Goal: Register for event/course

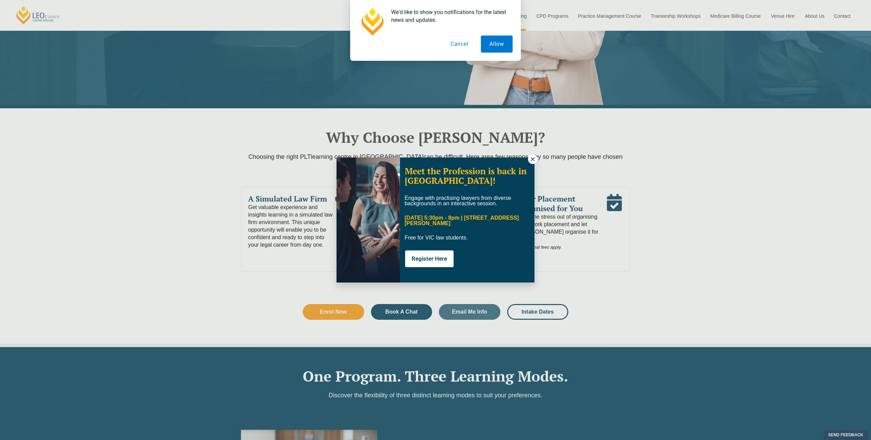
click at [463, 47] on button "Cancel" at bounding box center [459, 44] width 35 height 17
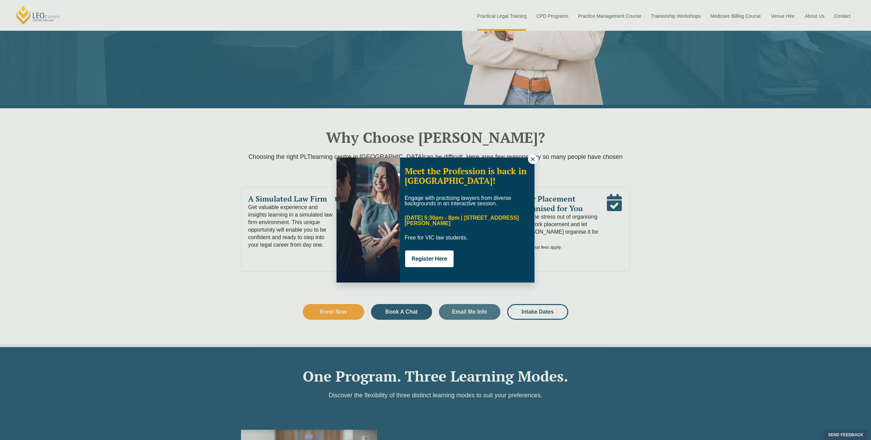
click at [533, 157] on icon at bounding box center [533, 159] width 6 height 6
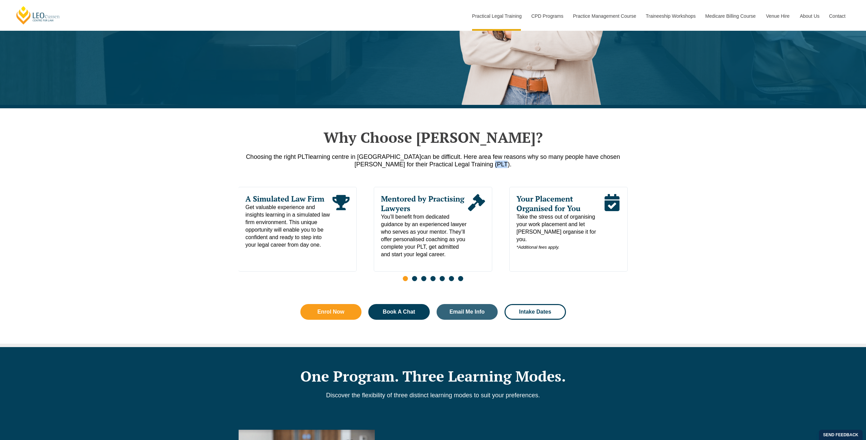
drag, startPoint x: 511, startPoint y: 164, endPoint x: 471, endPoint y: 163, distance: 39.3
click at [471, 163] on p "Choosing the right PLT learning centre in [GEOGRAPHIC_DATA] can be difficult. H…" at bounding box center [433, 160] width 389 height 15
drag, startPoint x: 471, startPoint y: 163, endPoint x: 486, endPoint y: 164, distance: 15.0
click at [486, 164] on p "Choosing the right PLT learning centre in [GEOGRAPHIC_DATA] can be difficult. H…" at bounding box center [433, 160] width 389 height 15
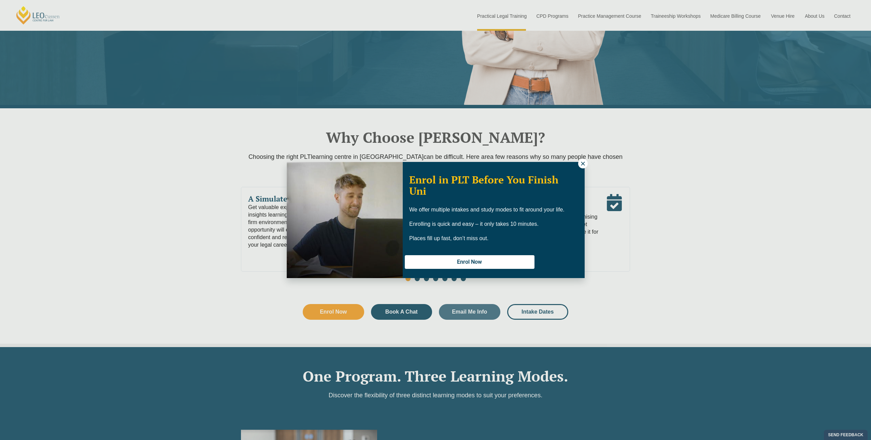
click at [579, 164] on button at bounding box center [583, 164] width 10 height 10
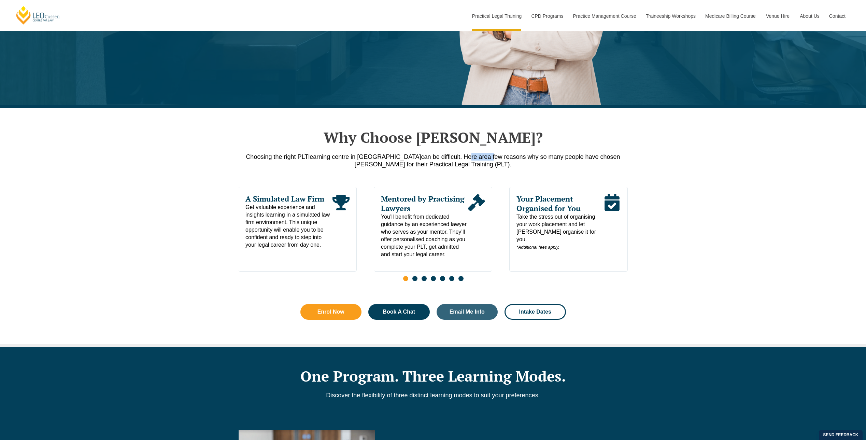
drag, startPoint x: 452, startPoint y: 157, endPoint x: 425, endPoint y: 156, distance: 27.3
click at [425, 156] on p "Choosing the right PLT learning centre in [GEOGRAPHIC_DATA] can be difficult. H…" at bounding box center [433, 160] width 389 height 15
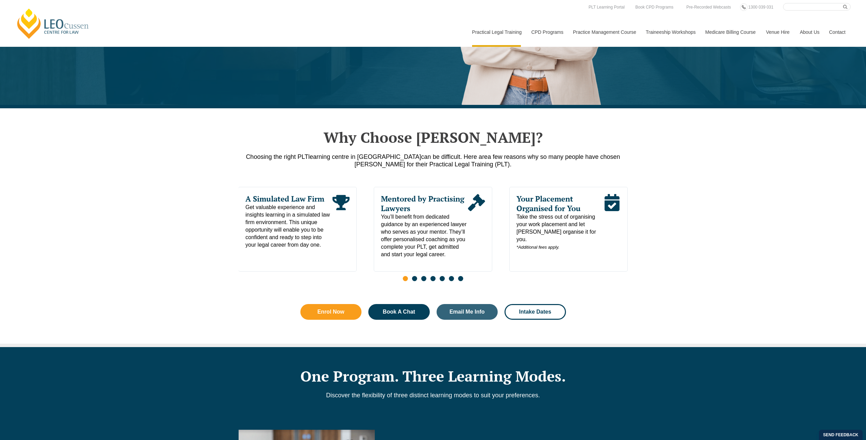
click at [331, 154] on span "learning centre in [GEOGRAPHIC_DATA]" at bounding box center [364, 156] width 113 height 7
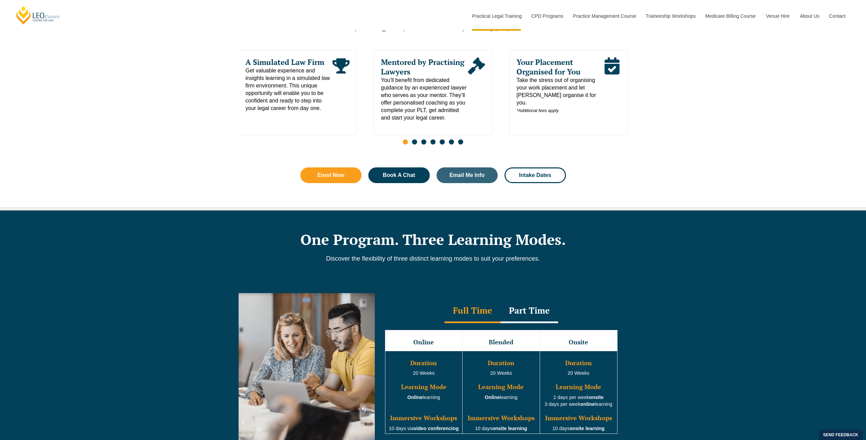
scroll to position [410, 0]
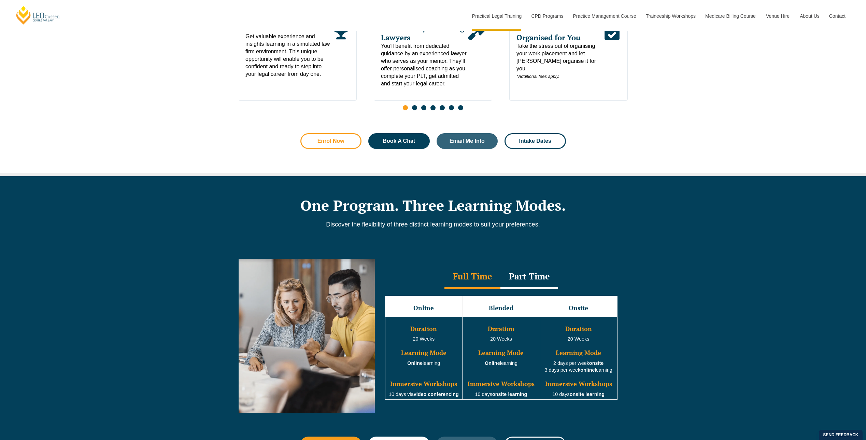
click at [323, 136] on link "Enrol Now" at bounding box center [330, 141] width 61 height 16
